Goal: Check status: Check status

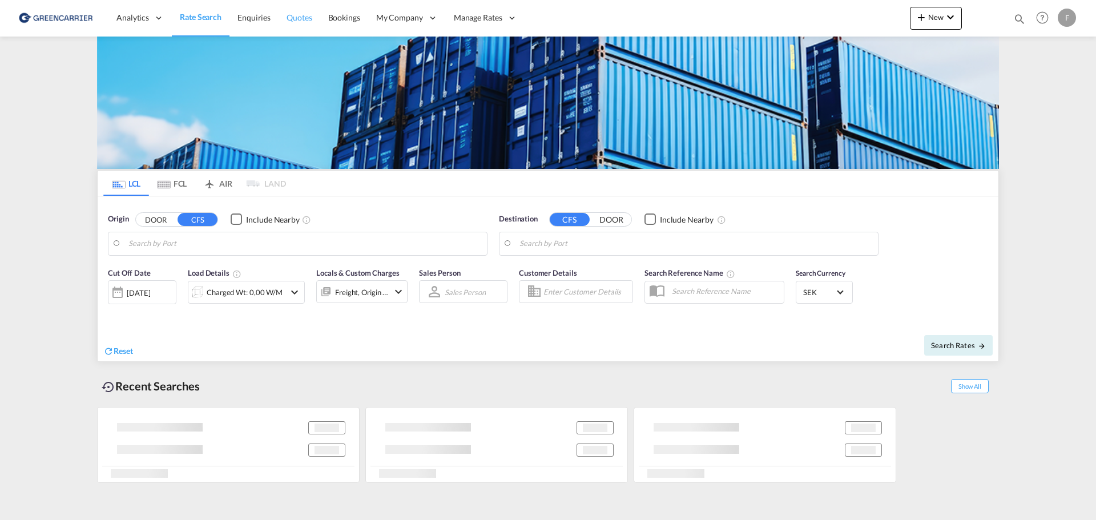
type input "[GEOGRAPHIC_DATA] ([GEOGRAPHIC_DATA]), [GEOGRAPHIC_DATA]"
type input "Busan, KRPUS"
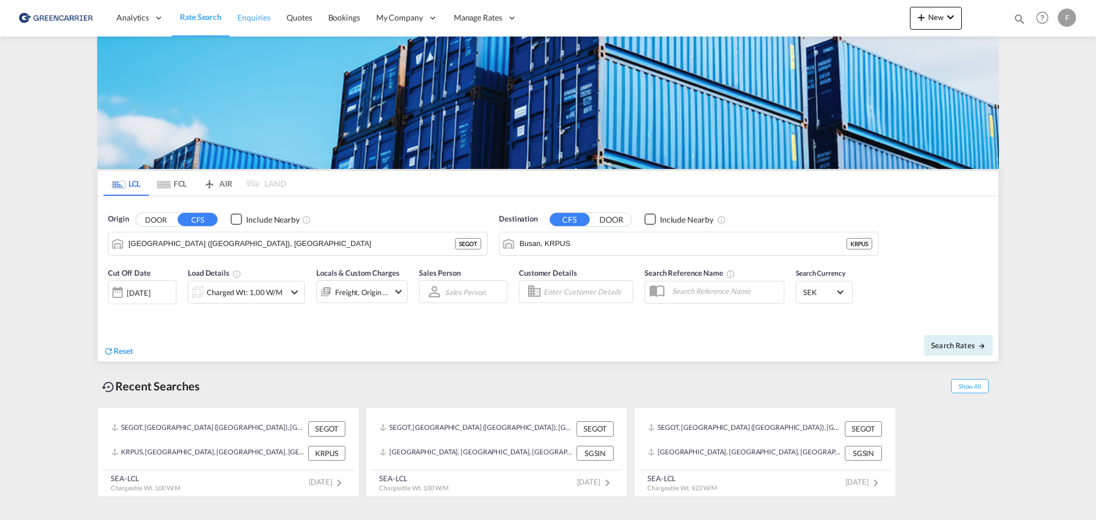
click at [256, 18] on span "Enquiries" at bounding box center [253, 18] width 33 height 10
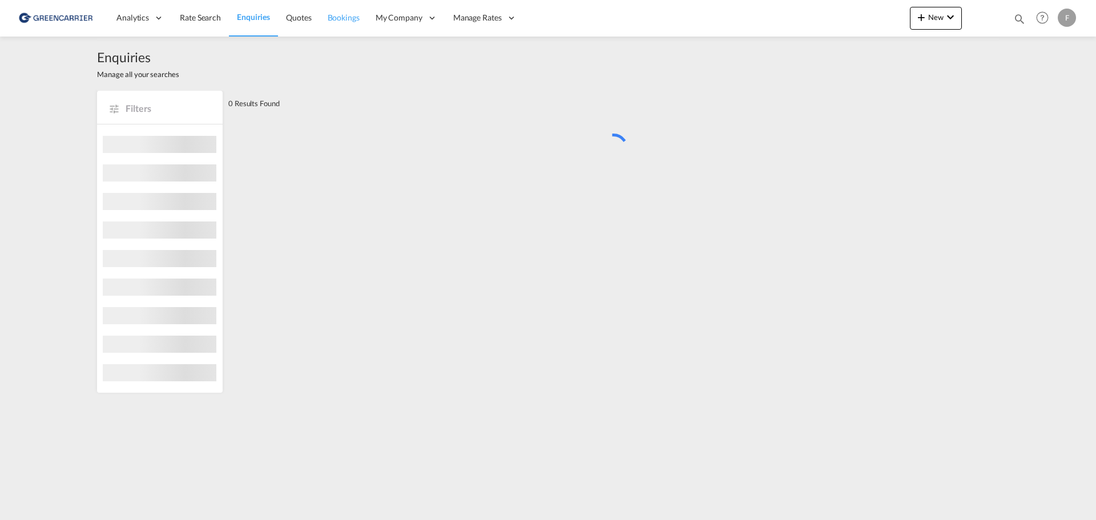
click at [333, 19] on span "Bookings" at bounding box center [344, 18] width 32 height 10
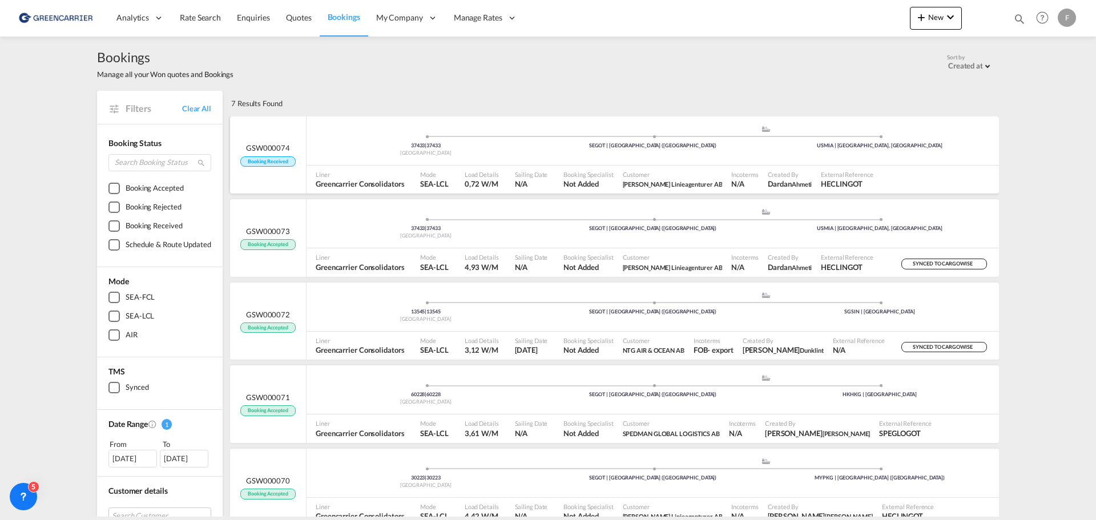
click at [623, 181] on span "[PERSON_NAME] Linieagenturer AB" at bounding box center [673, 183] width 100 height 7
